Goal: Information Seeking & Learning: Learn about a topic

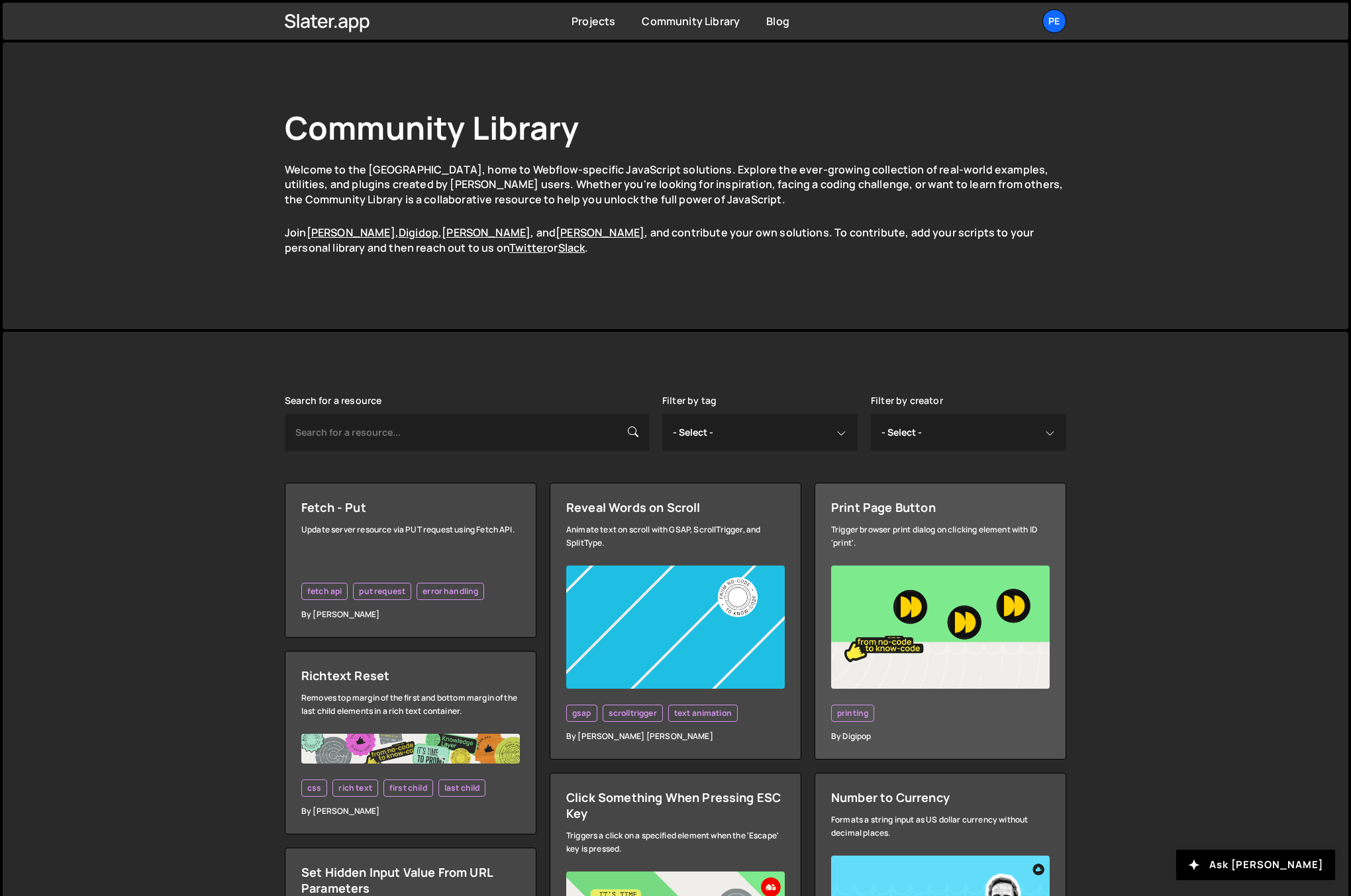
click at [933, 706] on div "printing" at bounding box center [940, 713] width 219 height 17
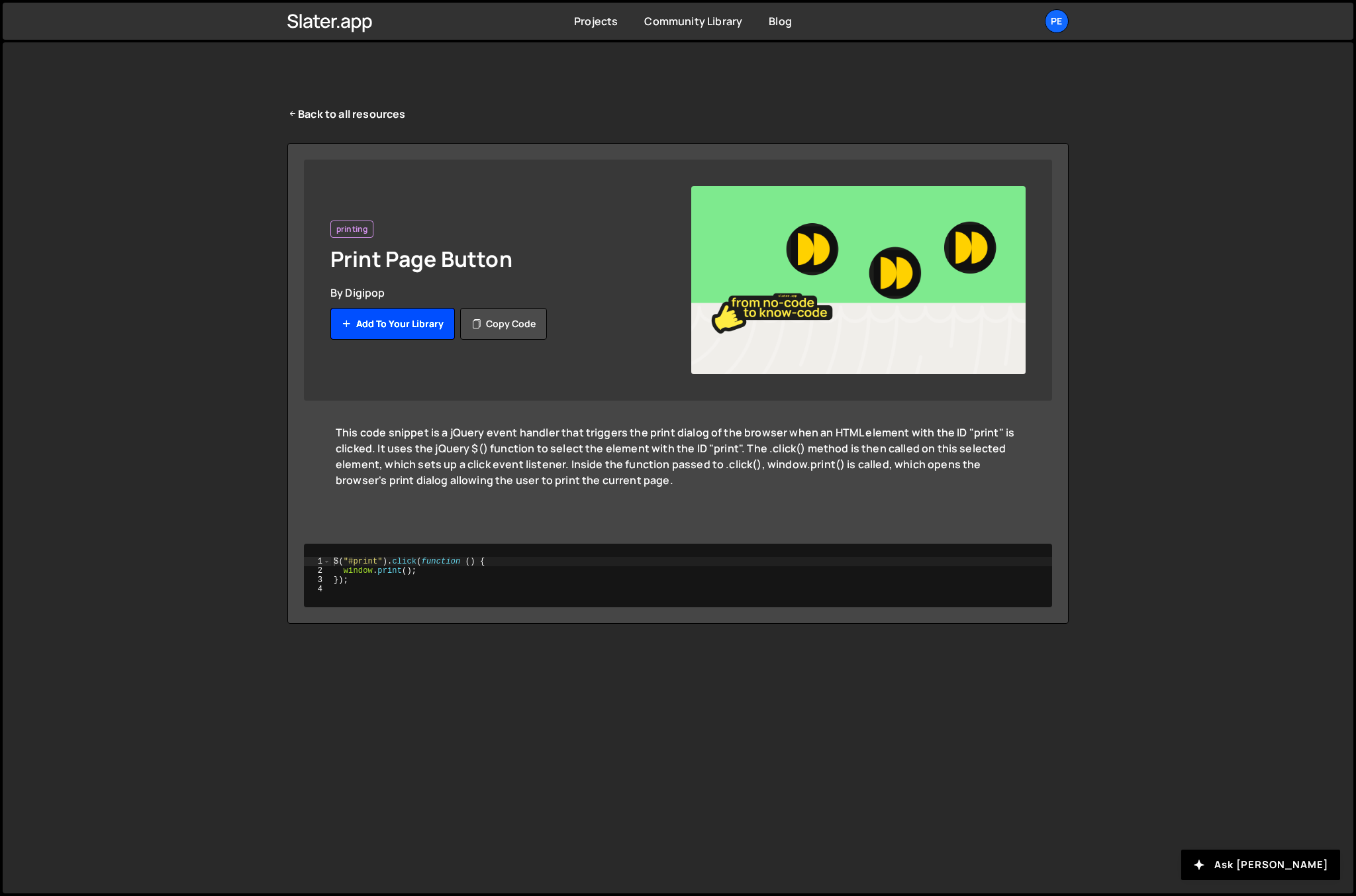
click at [398, 318] on button "Add to your library" at bounding box center [393, 324] width 124 height 32
click at [251, 328] on div "Back to all resources printing Print Page Button By Digipop Added to your libra…" at bounding box center [677, 468] width 1351 height 851
click at [327, 113] on link "Back to all resources" at bounding box center [347, 114] width 119 height 16
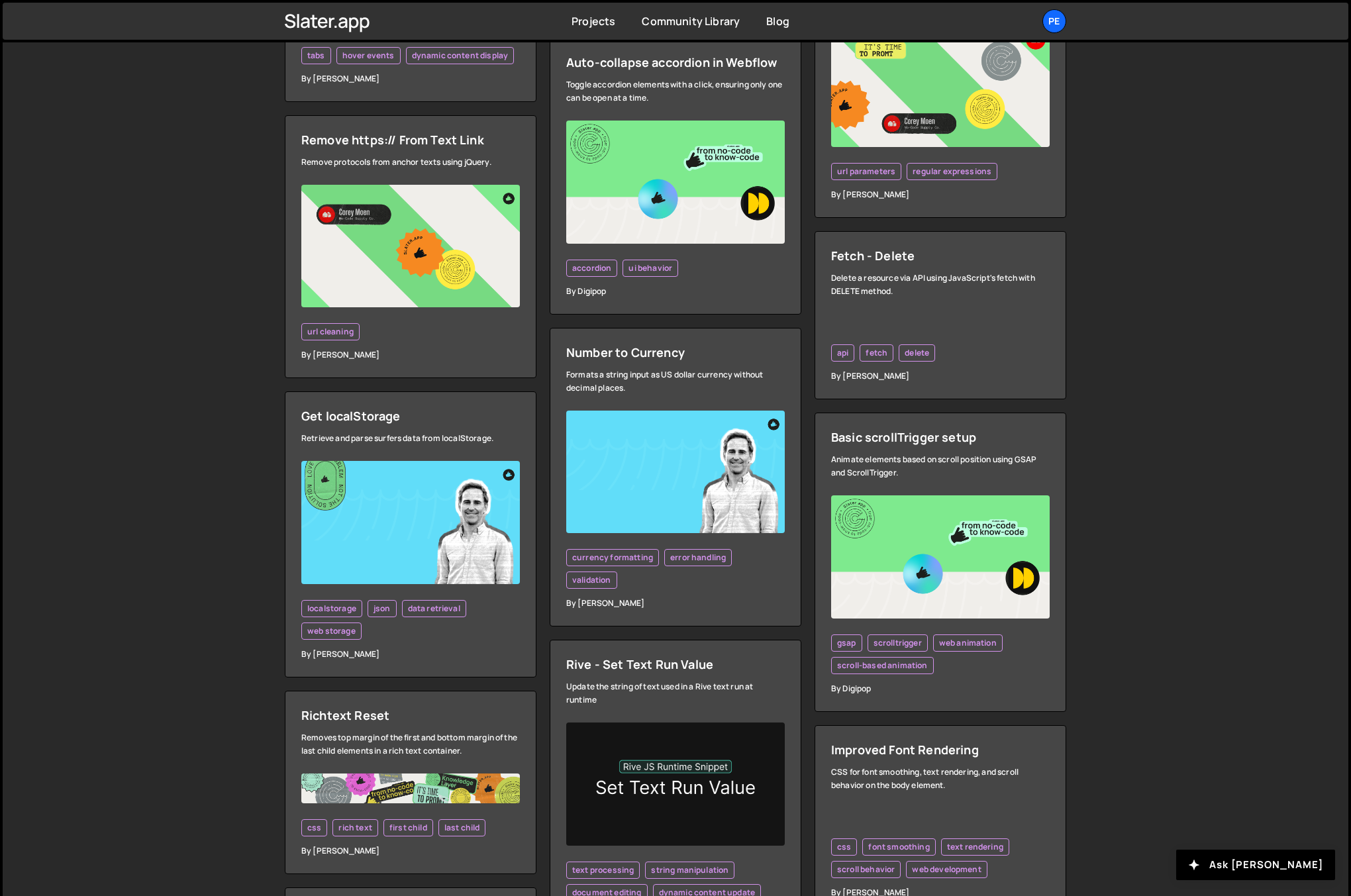
scroll to position [2198, 0]
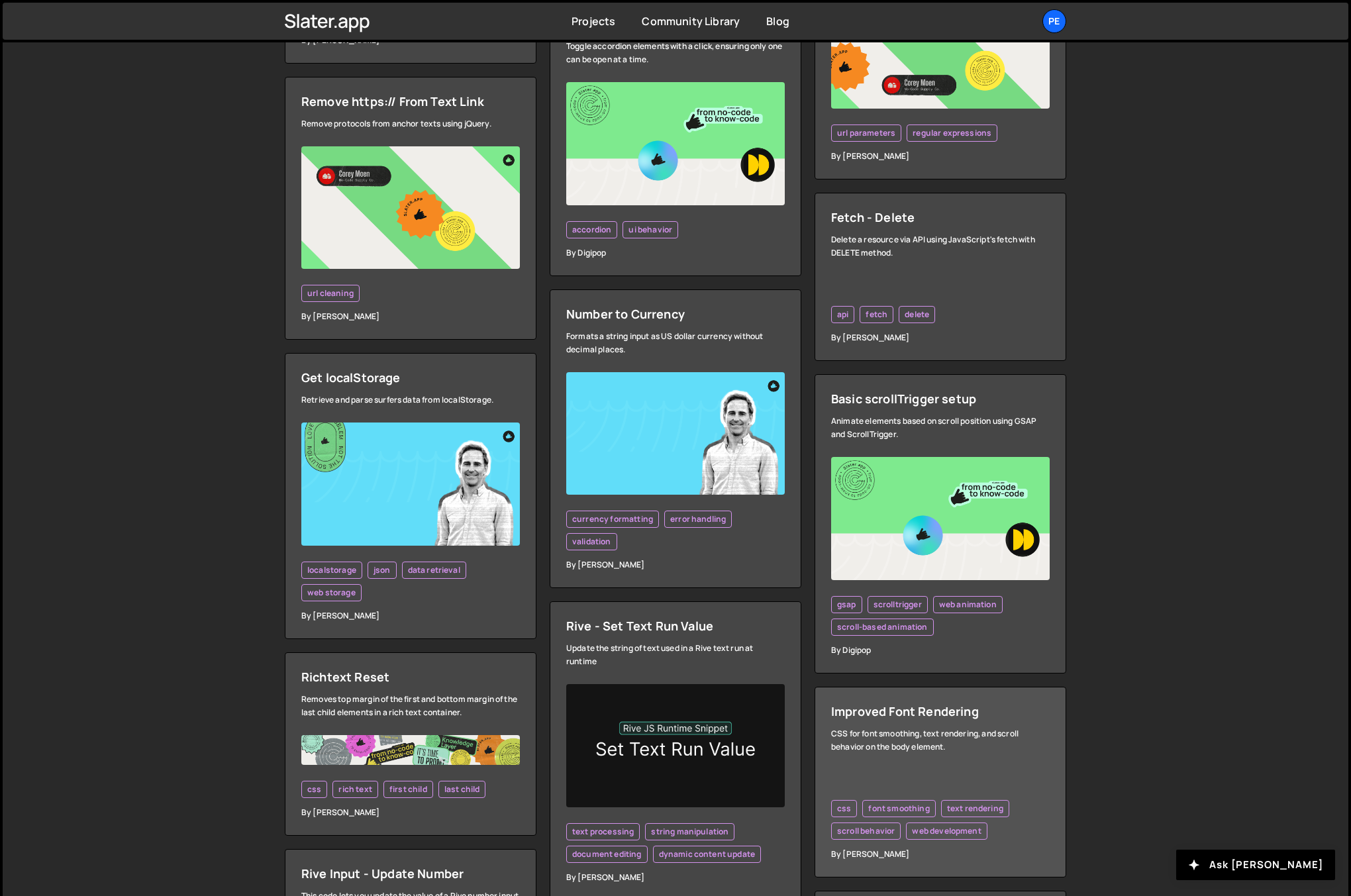
click at [1009, 738] on div "CSS for font smoothing, text rendering, and scroll behavior on the body element." at bounding box center [940, 740] width 219 height 26
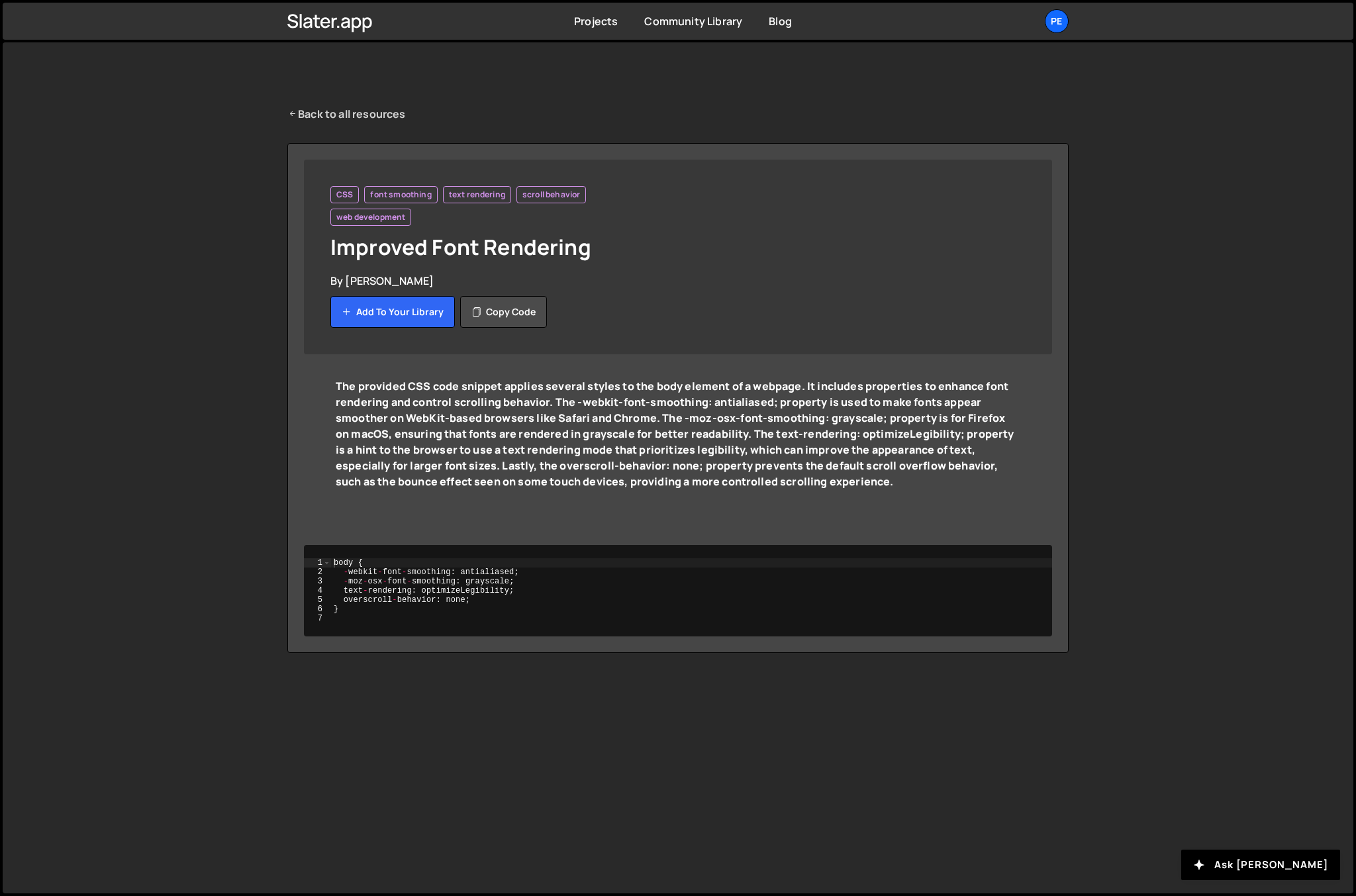
click at [360, 115] on link "Back to all resources" at bounding box center [347, 114] width 119 height 16
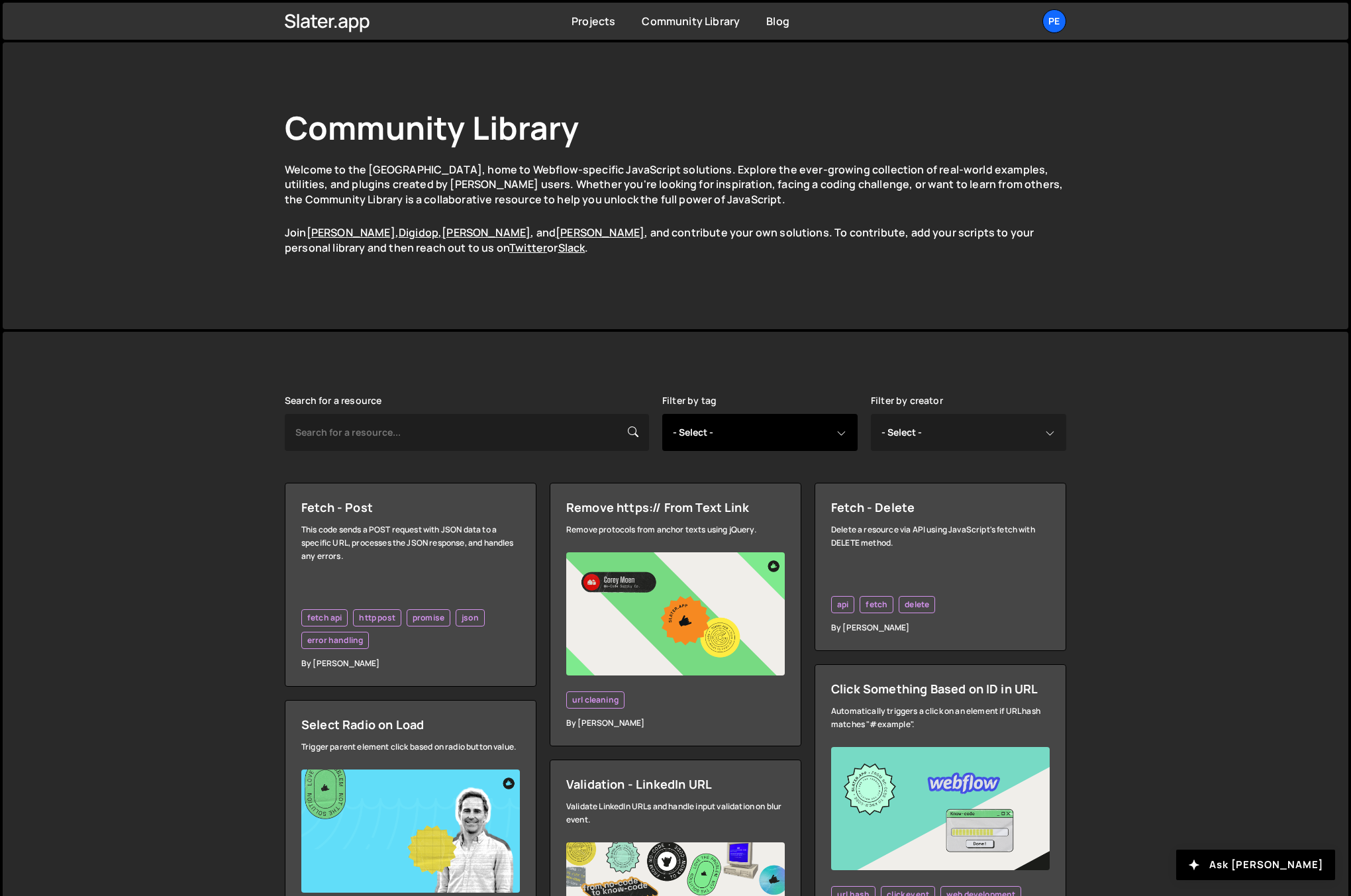
click at [736, 431] on select "- Select - all resources ::selection api american flag animation array filterin…" at bounding box center [760, 432] width 195 height 37
click at [966, 422] on select "- Select - all resources Andrea Morgan Corey Moen Digipop Green Malan Jared Mal…" at bounding box center [968, 432] width 195 height 37
click at [796, 426] on select "- Select - all resources ::selection api american flag animation array filterin…" at bounding box center [760, 432] width 195 height 37
select select "::selection"
click at [662, 414] on select "- Select - all resources ::selection api american flag animation array filterin…" at bounding box center [760, 432] width 195 height 37
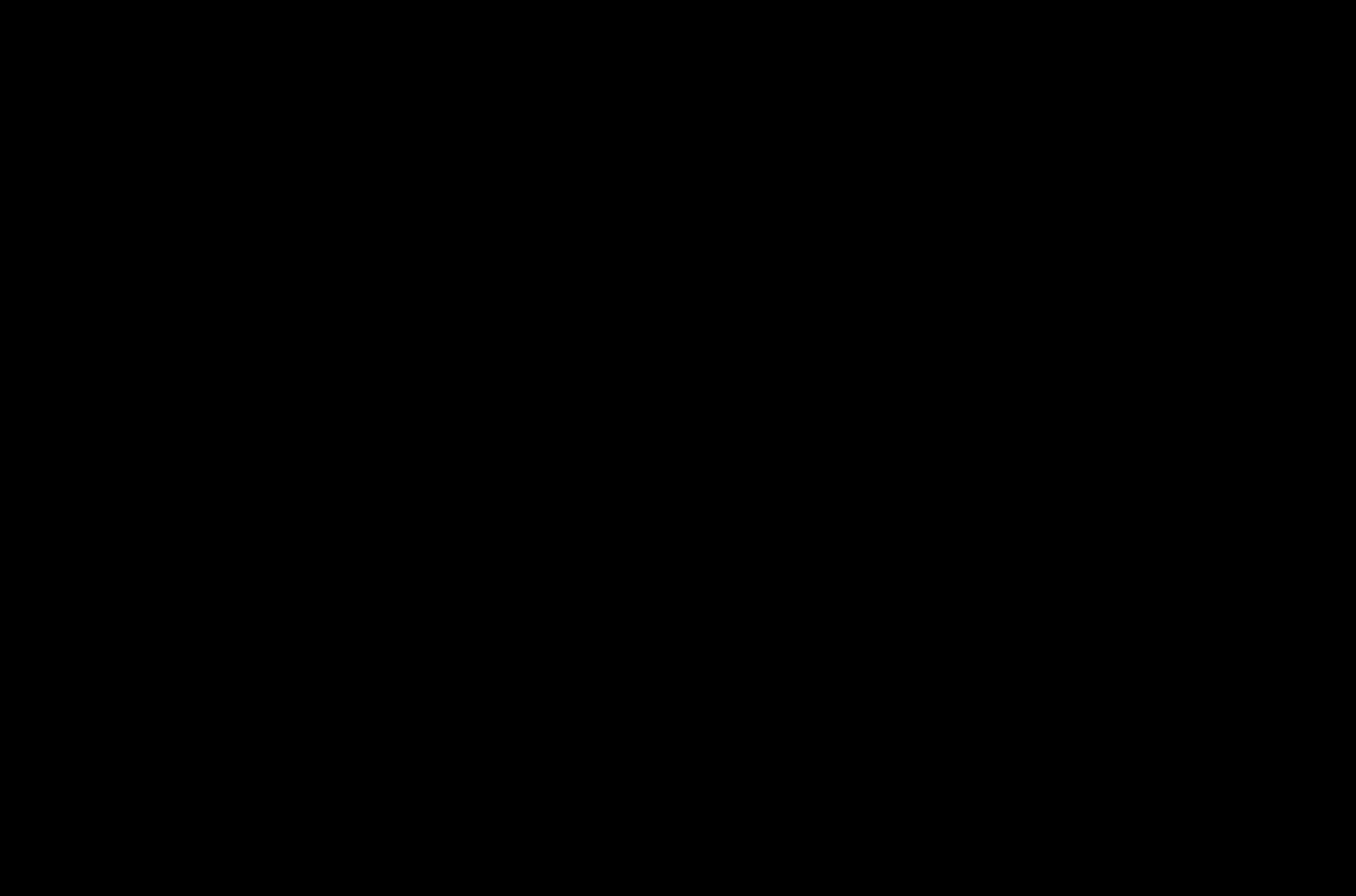
select select "::selection"
select select
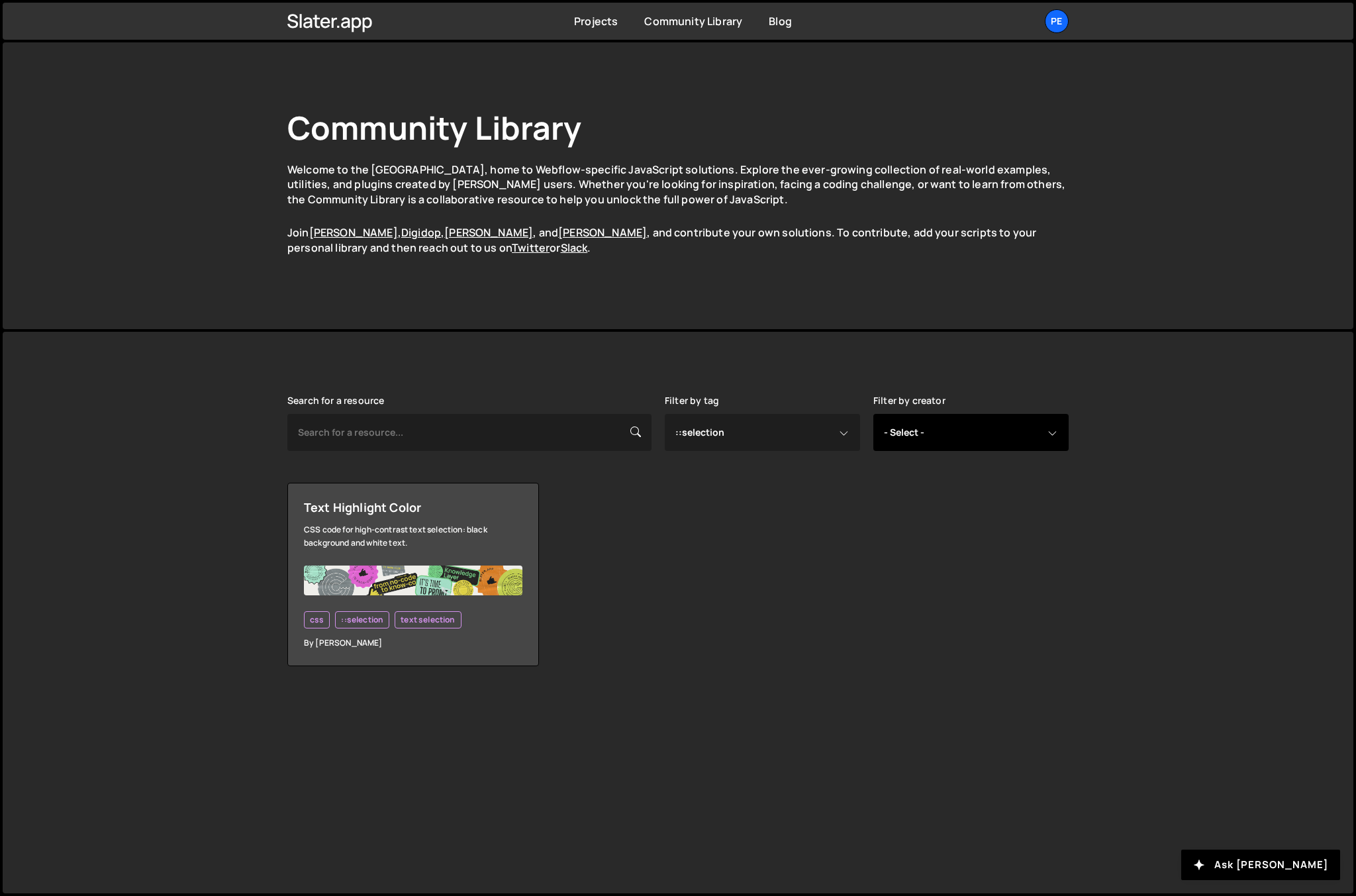
click at [997, 415] on select "- Select - all resources Andrea Morgan Corey Moen Digipop Green Malan Jared Mal…" at bounding box center [971, 432] width 195 height 37
click at [817, 431] on select "- Select - all resources ::selection api american flag animation array filterin…" at bounding box center [762, 432] width 195 height 37
select select "css"
click at [664, 414] on select "- Select - all resources ::selection api american flag animation array filterin…" at bounding box center [762, 432] width 195 height 37
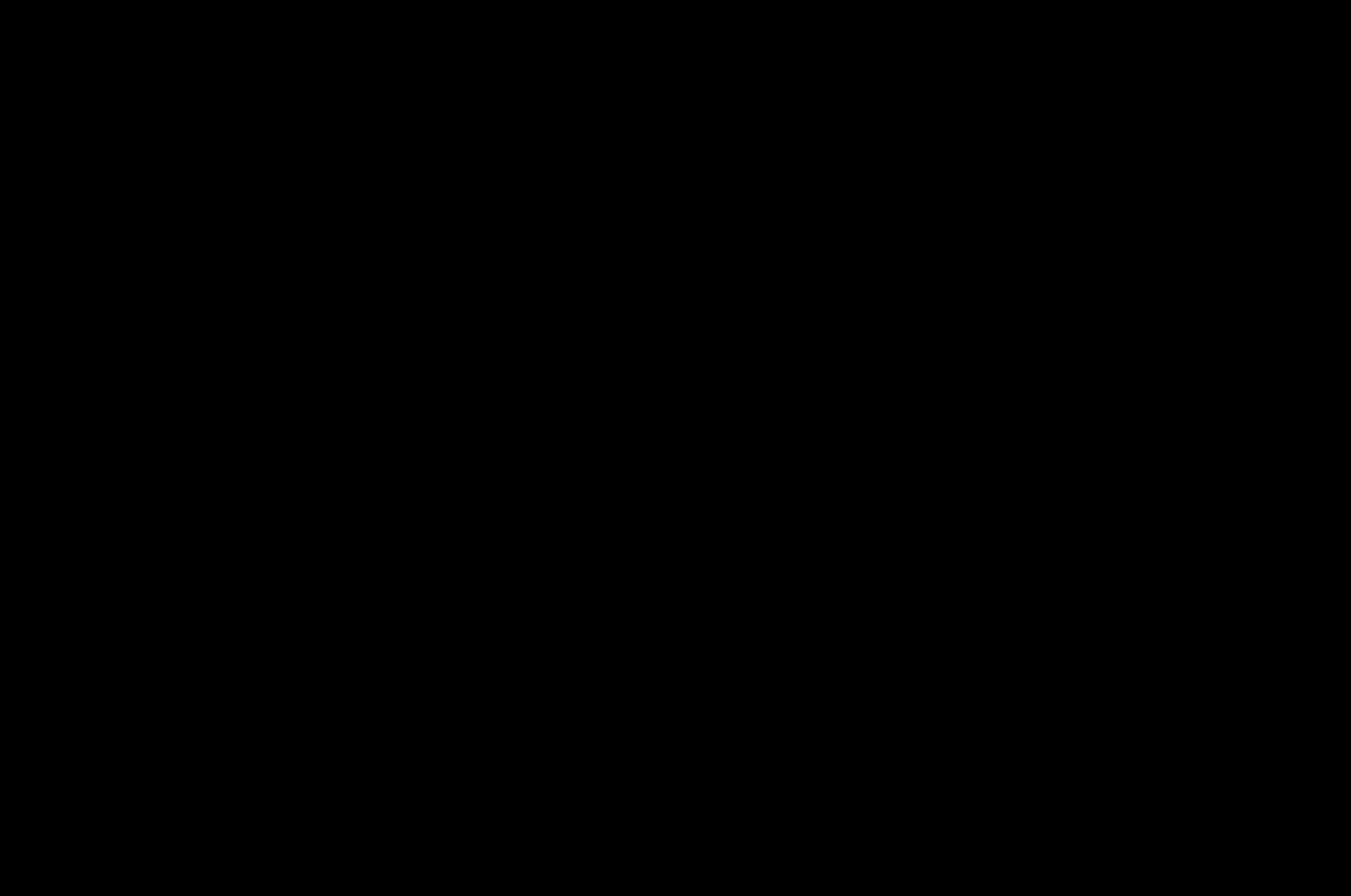
select select "css"
select select
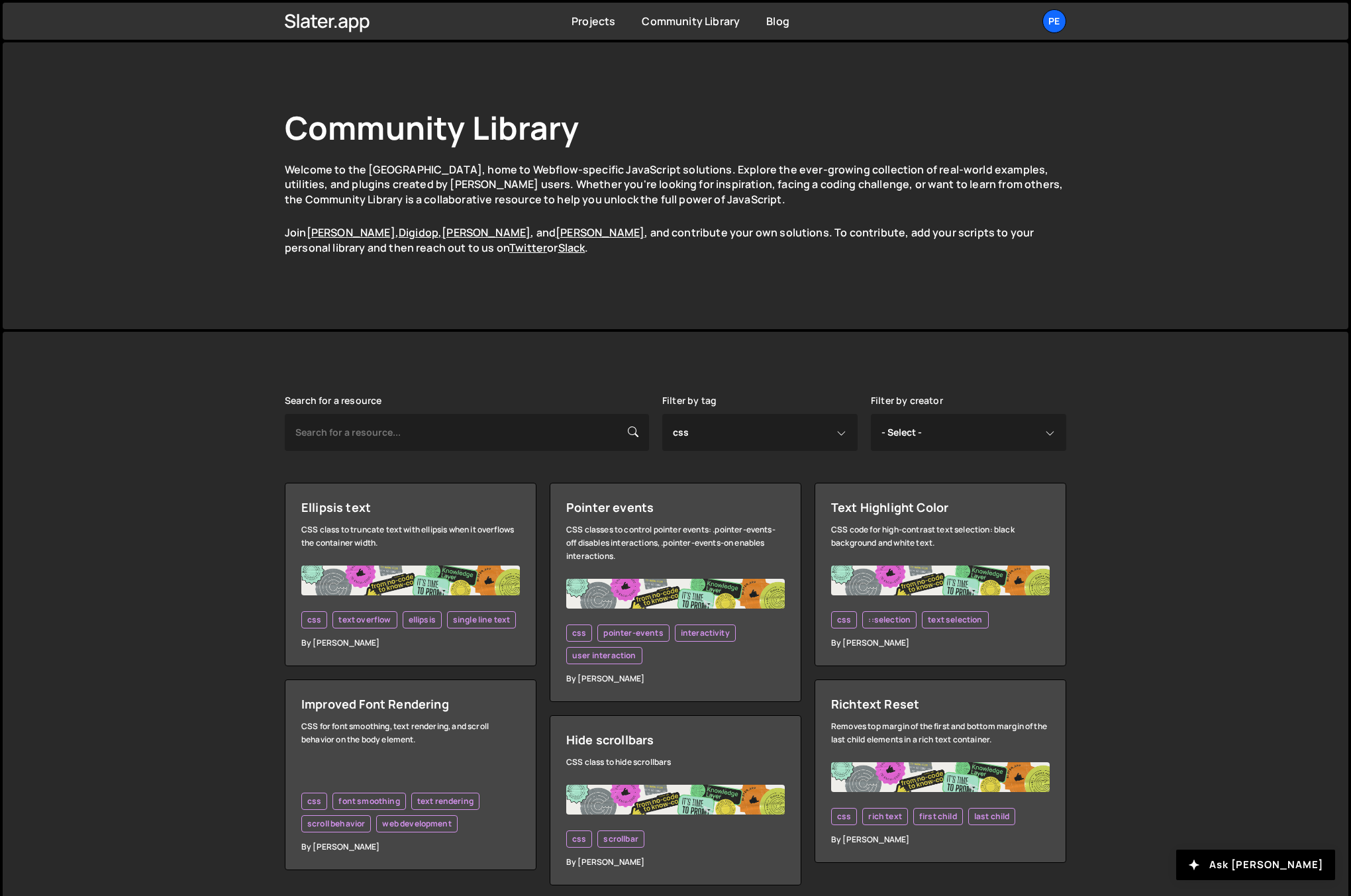
click at [135, 566] on div "Search for a resource Filter by tag - Select - all resources ::selection api am…" at bounding box center [675, 640] width 1346 height 618
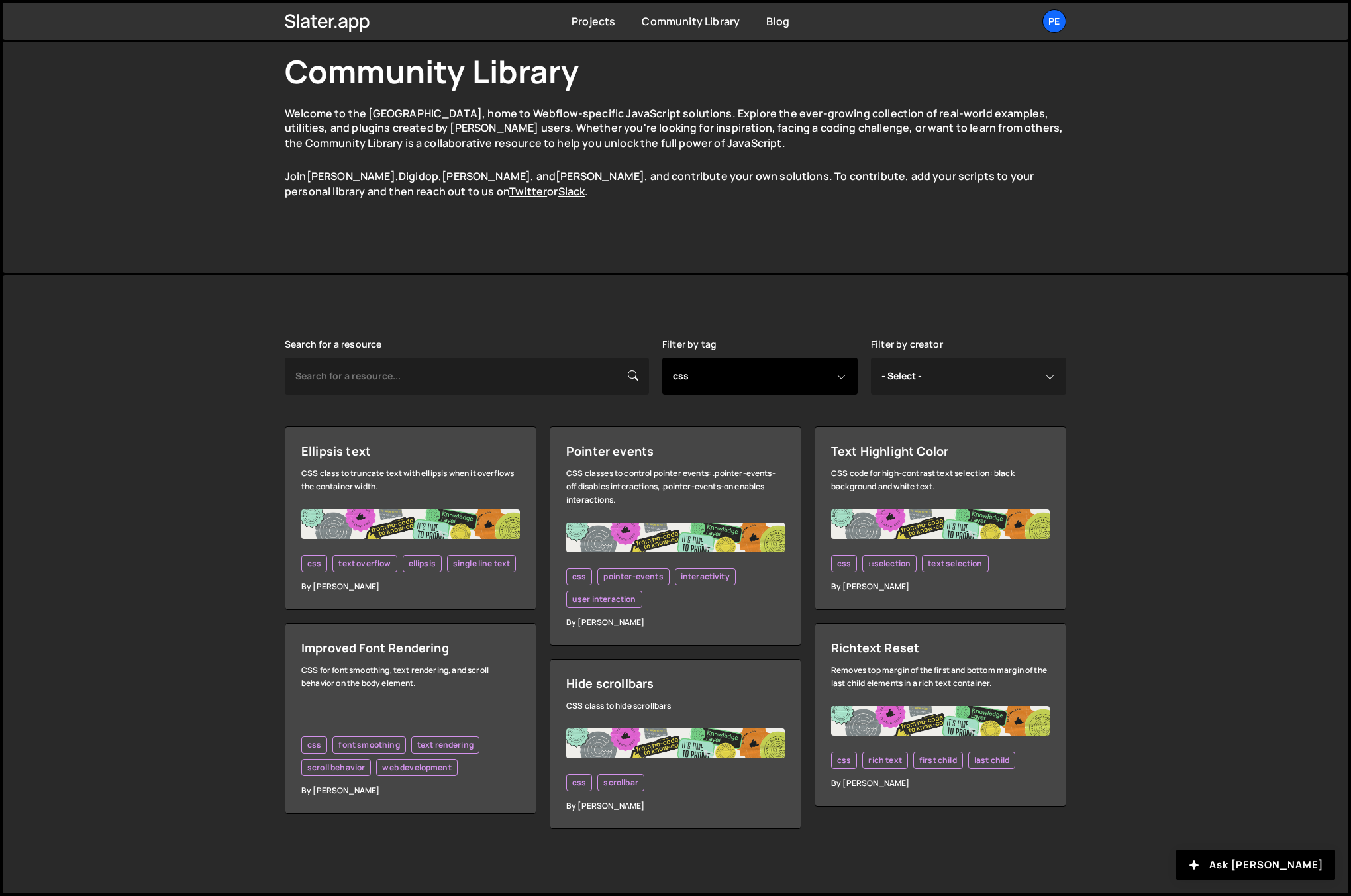
click at [787, 371] on select "- Select - all resources ::selection api american flag animation array filterin…" at bounding box center [760, 375] width 195 height 37
select select "class manipulation"
click at [662, 357] on select "- Select - all resources ::selection api american flag animation array filterin…" at bounding box center [760, 375] width 195 height 37
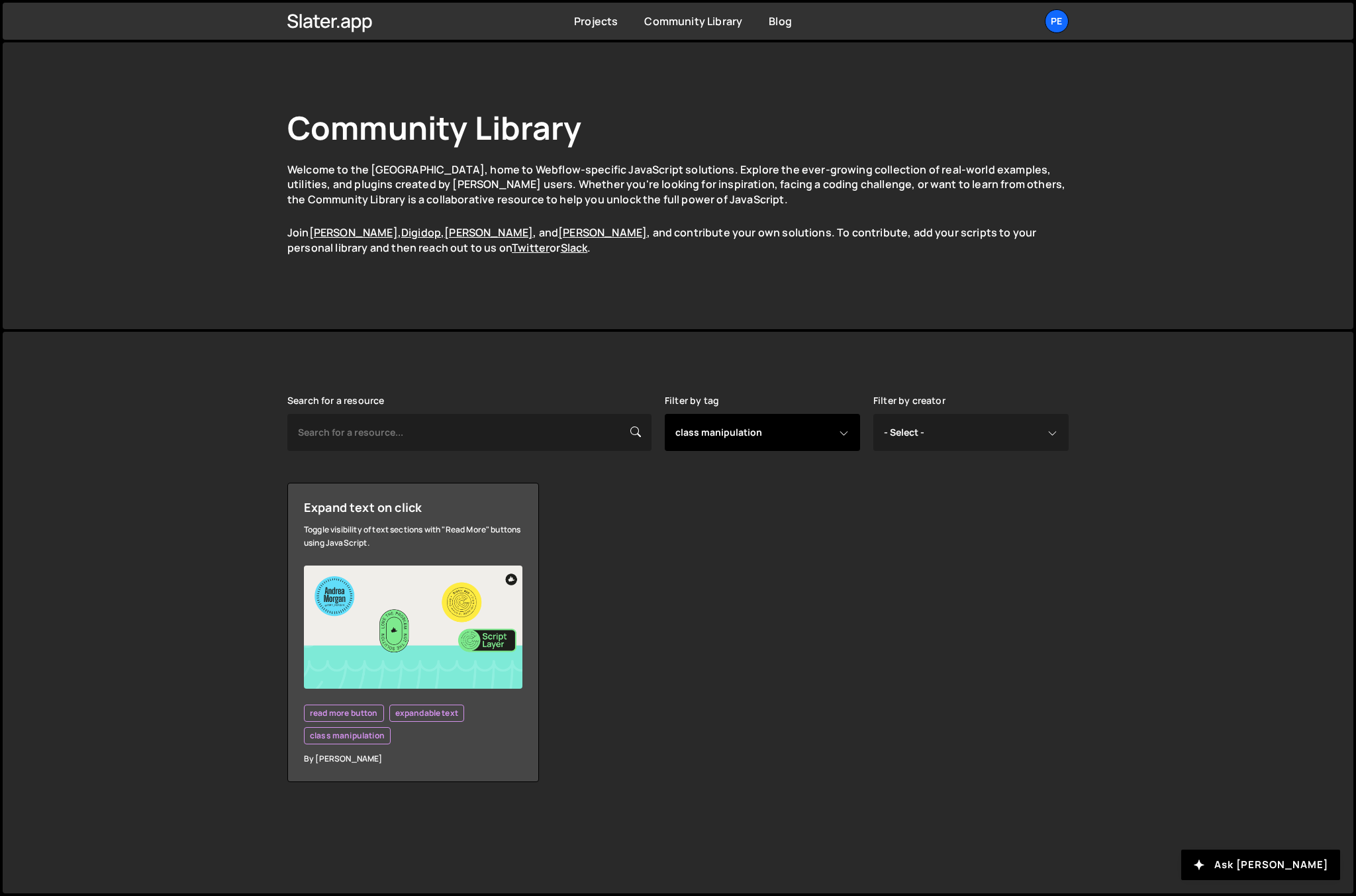
click at [774, 438] on select "- Select - all resources ::selection api american flag animation array filterin…" at bounding box center [762, 432] width 195 height 37
select select "input validation"
click at [664, 414] on select "- Select - all resources ::selection api american flag animation array filterin…" at bounding box center [762, 432] width 195 height 37
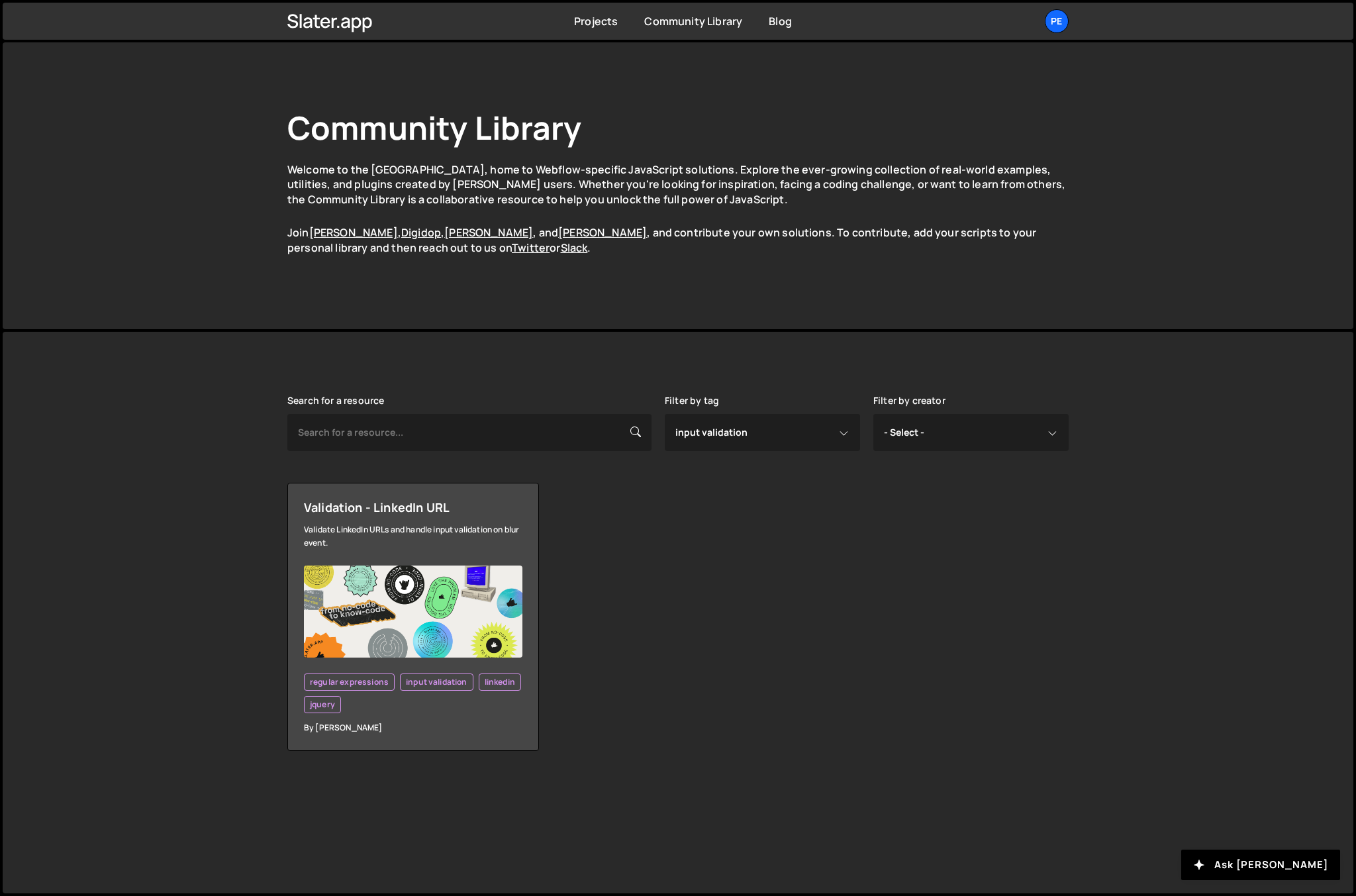
click at [704, 498] on div "Validation - LinkedIn URL Validate LinkedIn URLs and handle input validation on…" at bounding box center [678, 617] width 781 height 268
click at [745, 426] on select "- Select - all resources ::selection api american flag animation array filterin…" at bounding box center [762, 432] width 195 height 37
select select "rich text"
click at [664, 414] on select "- Select - all resources ::selection api american flag animation array filterin…" at bounding box center [762, 432] width 195 height 37
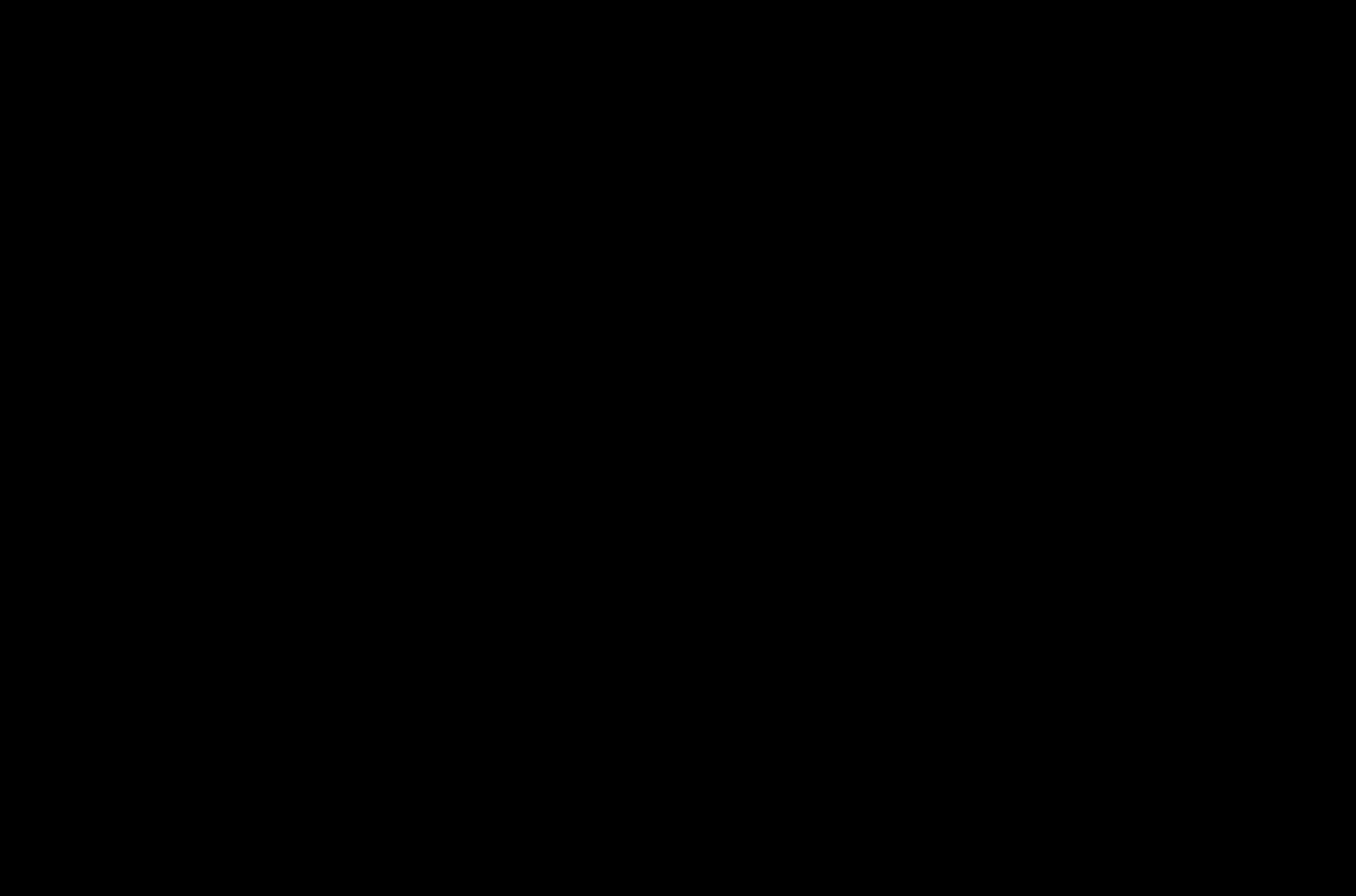
select select "rich text"
select select
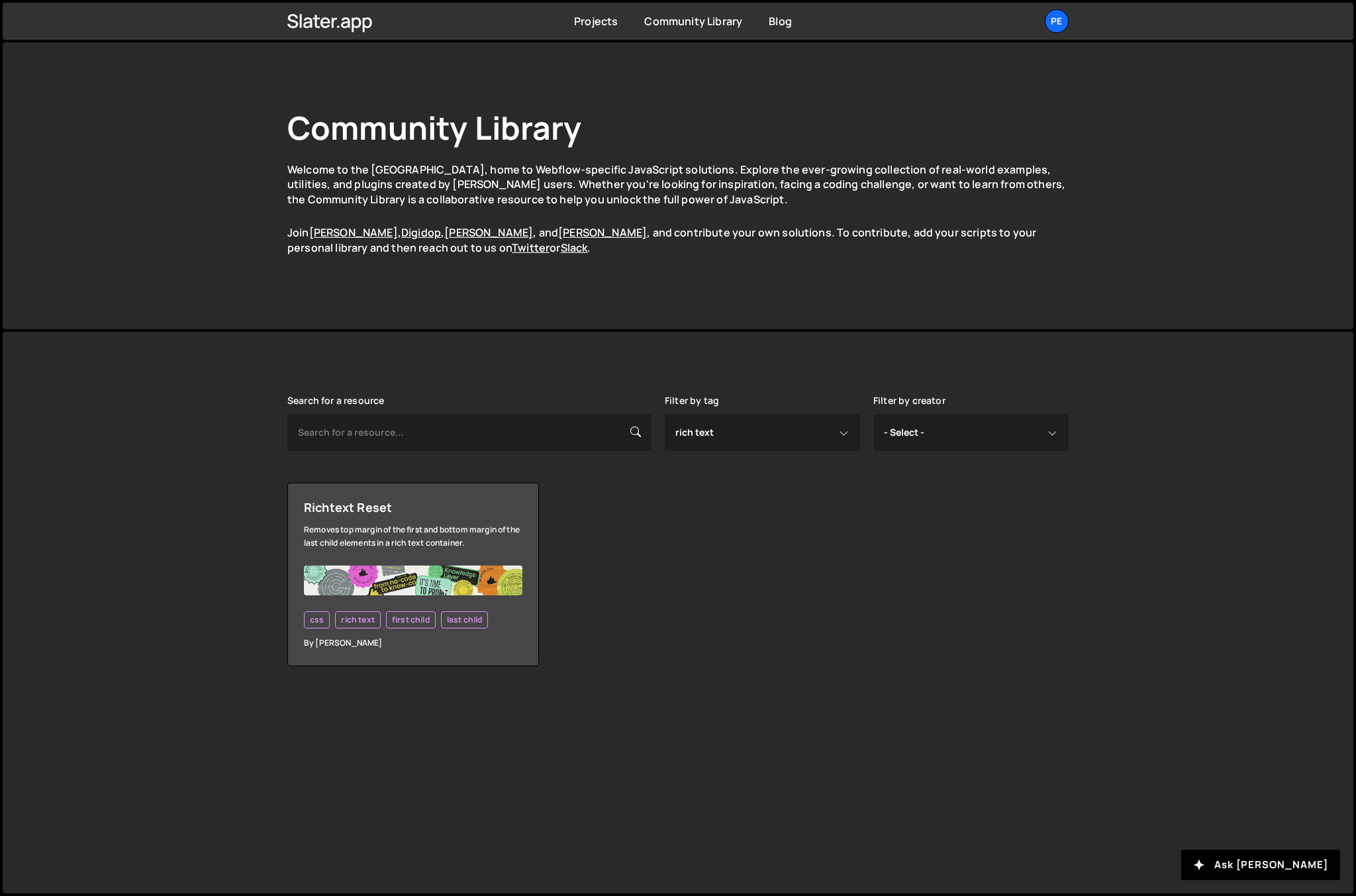
drag, startPoint x: 851, startPoint y: 549, endPoint x: 848, endPoint y: 513, distance: 36.1
click at [851, 549] on div "Richtext Reset Removes top margin of the first and bottom margin of the last ch…" at bounding box center [678, 574] width 781 height 183
click at [799, 433] on select "- Select - all resources ::selection api american flag animation array filterin…" at bounding box center [762, 432] width 195 height 37
